Goal: Check status: Check status

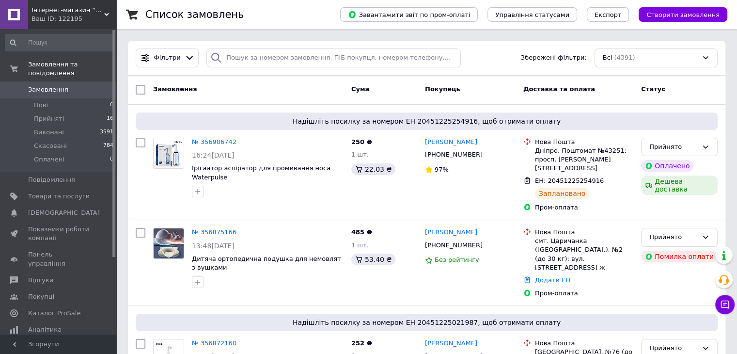
click at [294, 20] on div "Список замовлень" at bounding box center [232, 14] width 175 height 29
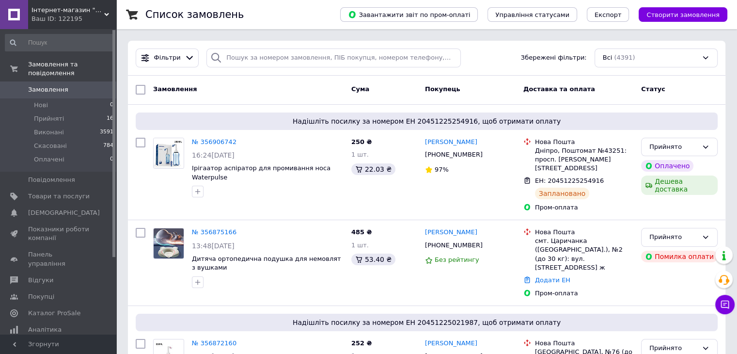
click at [294, 20] on div "Список замовлень" at bounding box center [232, 14] width 175 height 29
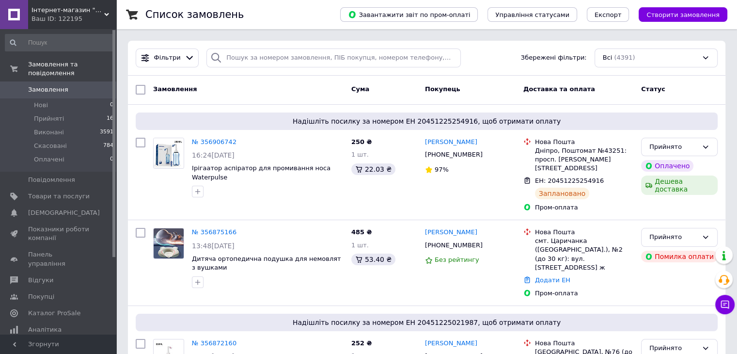
click at [294, 20] on div "Список замовлень" at bounding box center [232, 14] width 175 height 29
click at [221, 11] on h1 "Список замовлень" at bounding box center [194, 15] width 98 height 12
click at [235, 17] on div "Список замовлень" at bounding box center [232, 14] width 175 height 29
click at [222, 14] on h1 "Список замовлень" at bounding box center [194, 15] width 98 height 12
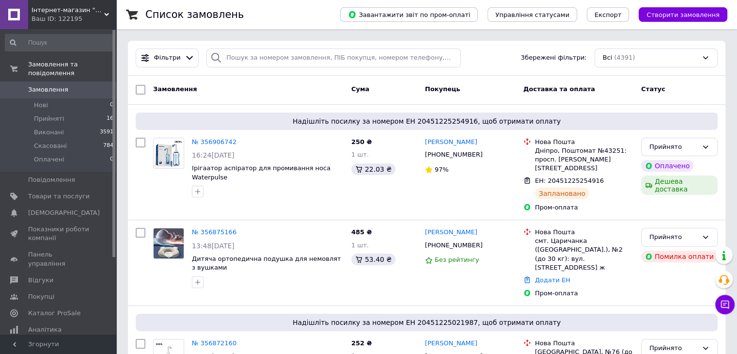
click at [240, 16] on div "Список замовлень" at bounding box center [232, 14] width 175 height 29
drag, startPoint x: 259, startPoint y: 13, endPoint x: 280, endPoint y: 19, distance: 22.1
click at [259, 13] on div "Список замовлень" at bounding box center [232, 14] width 175 height 29
click at [280, 19] on div "Список замовлень" at bounding box center [232, 14] width 175 height 29
click at [266, 8] on div "Список замовлень" at bounding box center [232, 14] width 175 height 29
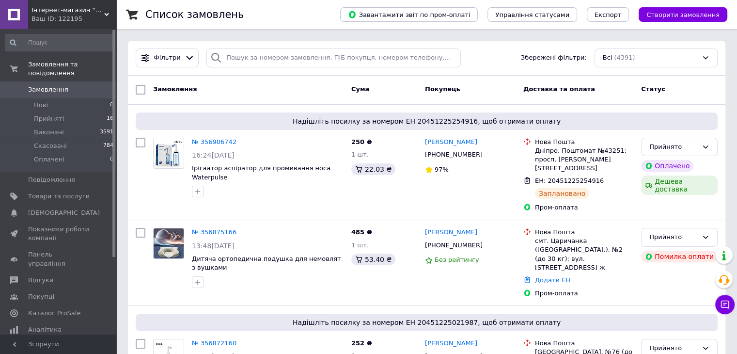
click at [272, 10] on div "Список замовлень" at bounding box center [232, 14] width 175 height 29
click at [272, 11] on div "Список замовлень" at bounding box center [232, 14] width 175 height 29
